Goal: Find specific page/section: Find specific page/section

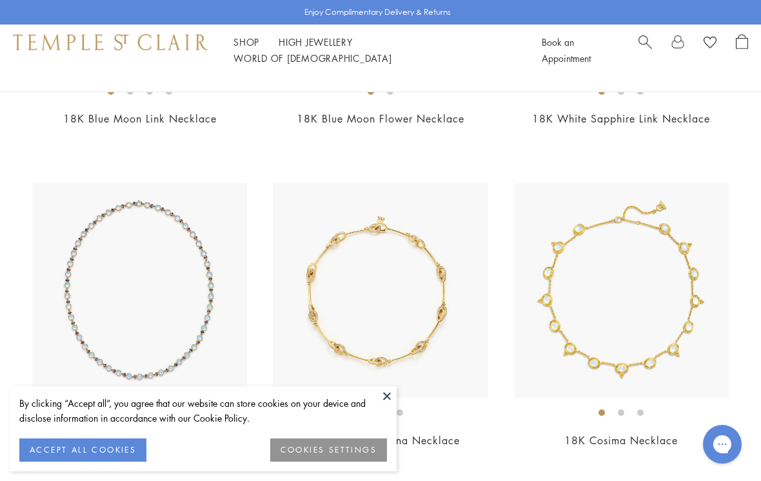
scroll to position [3588, 0]
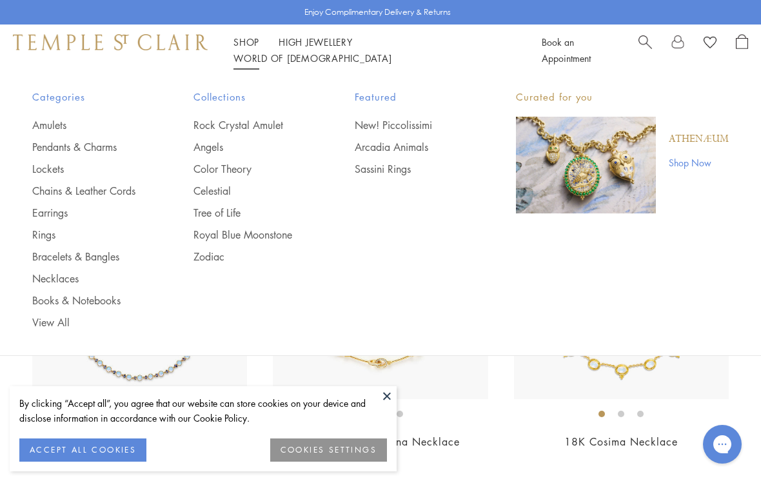
click at [44, 212] on link "Earrings" at bounding box center [87, 213] width 110 height 14
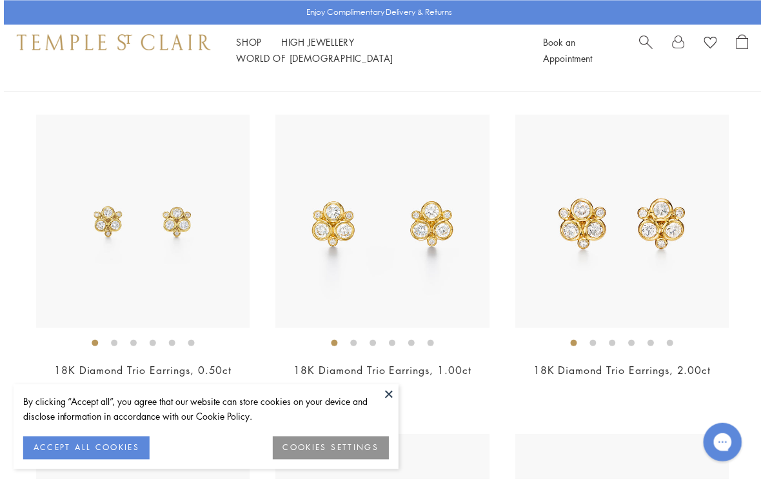
scroll to position [1734, 0]
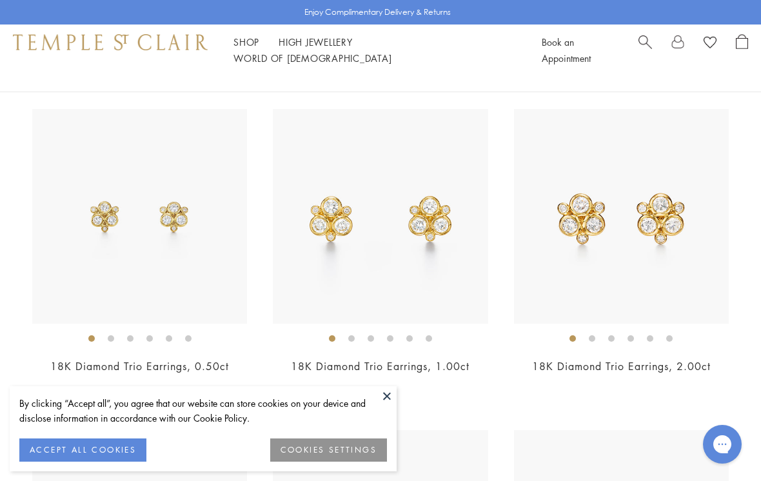
click at [387, 406] on button at bounding box center [386, 395] width 19 height 19
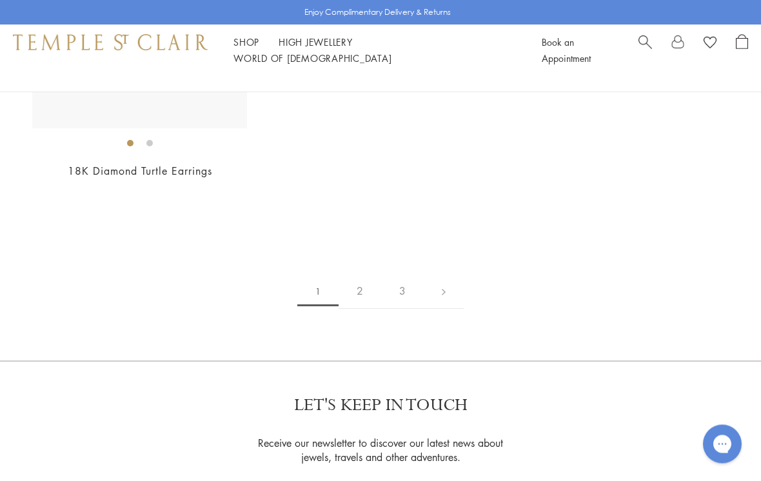
scroll to position [5826, 0]
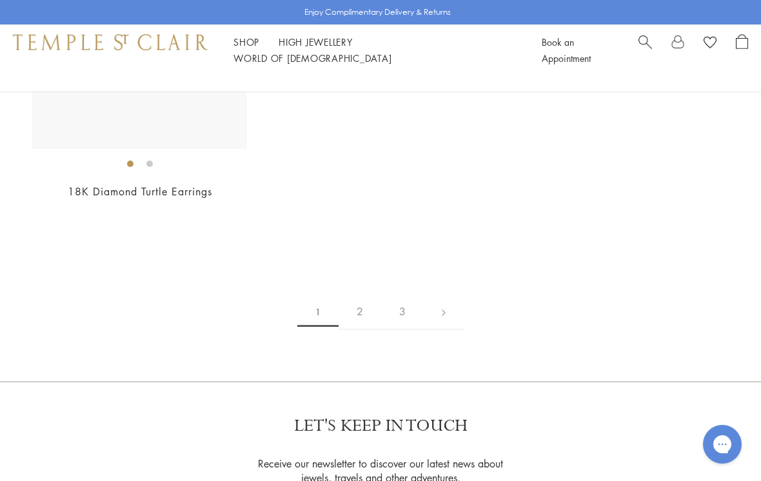
click at [364, 294] on link "2" at bounding box center [360, 311] width 43 height 35
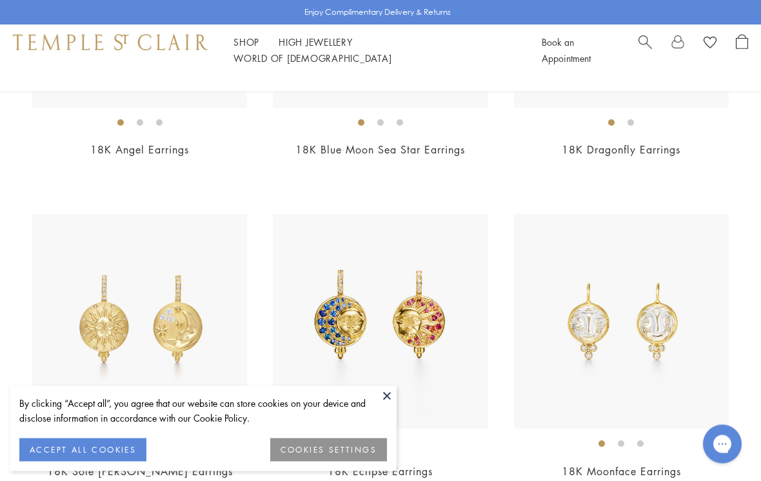
scroll to position [989, 0]
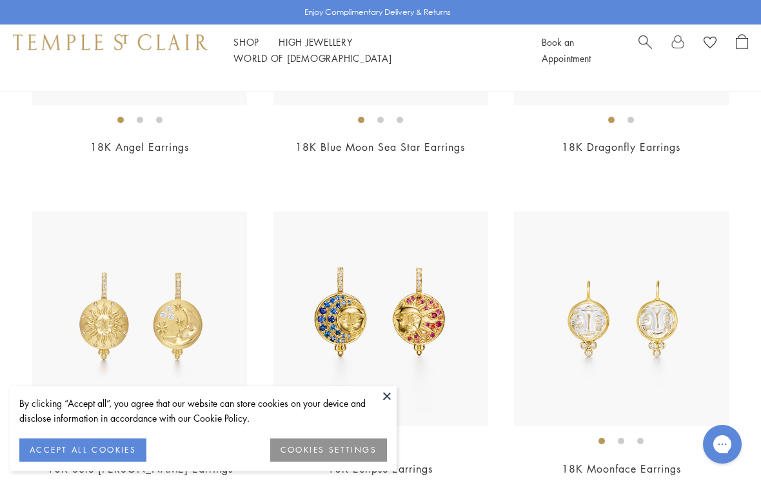
click at [381, 406] on button at bounding box center [386, 395] width 19 height 19
